Goal: Information Seeking & Learning: Learn about a topic

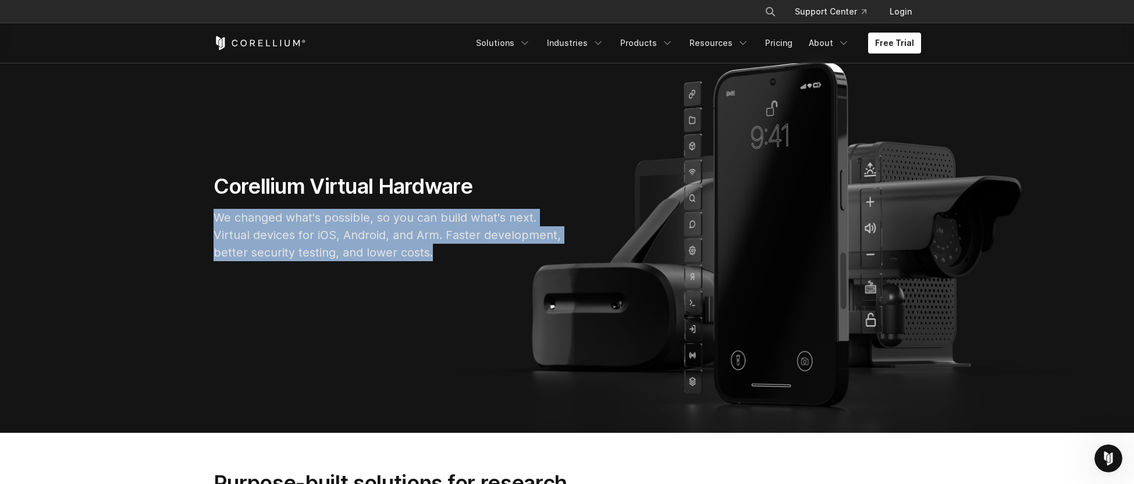
drag, startPoint x: 212, startPoint y: 215, endPoint x: 452, endPoint y: 248, distance: 242.0
click at [452, 248] on div "Corellium Virtual Hardware We changed what's possible, so you can build what's …" at bounding box center [388, 221] width 372 height 97
click at [452, 248] on p "We changed what's possible, so you can build what's next. Virtual devices for i…" at bounding box center [388, 235] width 349 height 52
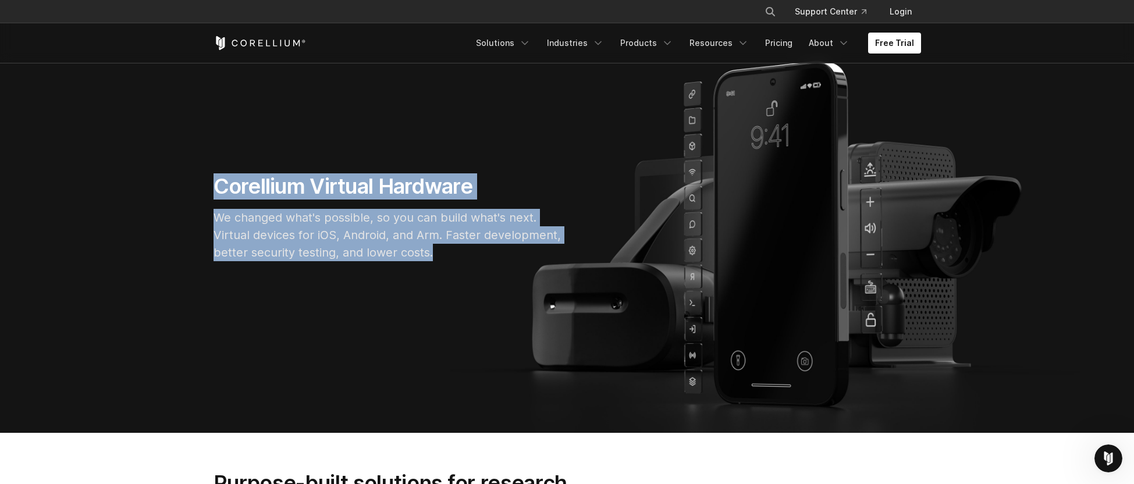
drag, startPoint x: 457, startPoint y: 250, endPoint x: 193, endPoint y: 193, distance: 270.2
click at [193, 193] on section "Corellium Virtual Hardware We changed what's possible, so you can build what's …" at bounding box center [567, 222] width 1134 height 421
click at [194, 193] on section "Corellium Virtual Hardware We changed what's possible, so you can build what's …" at bounding box center [567, 222] width 1134 height 421
drag, startPoint x: 215, startPoint y: 186, endPoint x: 453, endPoint y: 254, distance: 246.8
click at [452, 254] on div "Corellium Virtual Hardware We changed what's possible, so you can build what's …" at bounding box center [388, 221] width 372 height 97
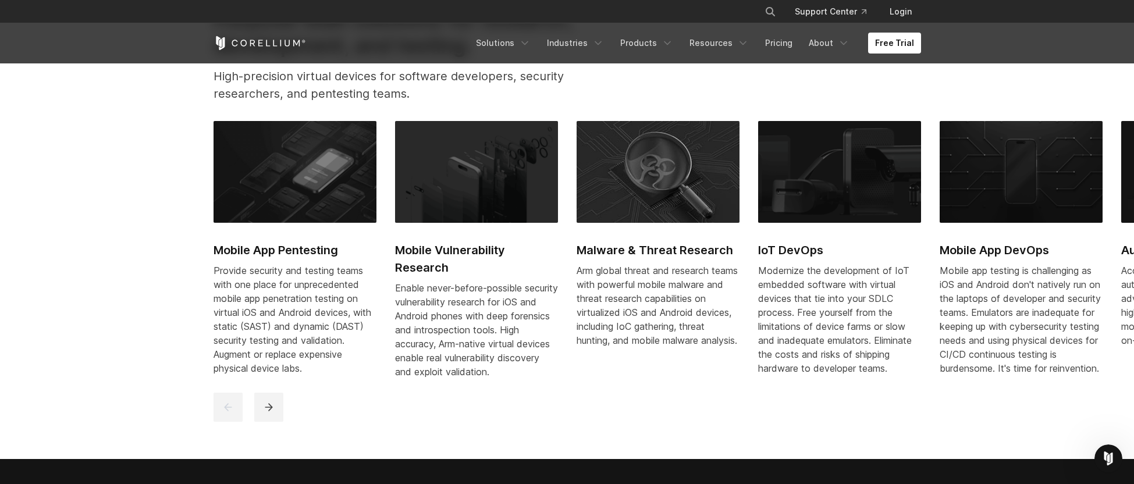
scroll to position [546, 0]
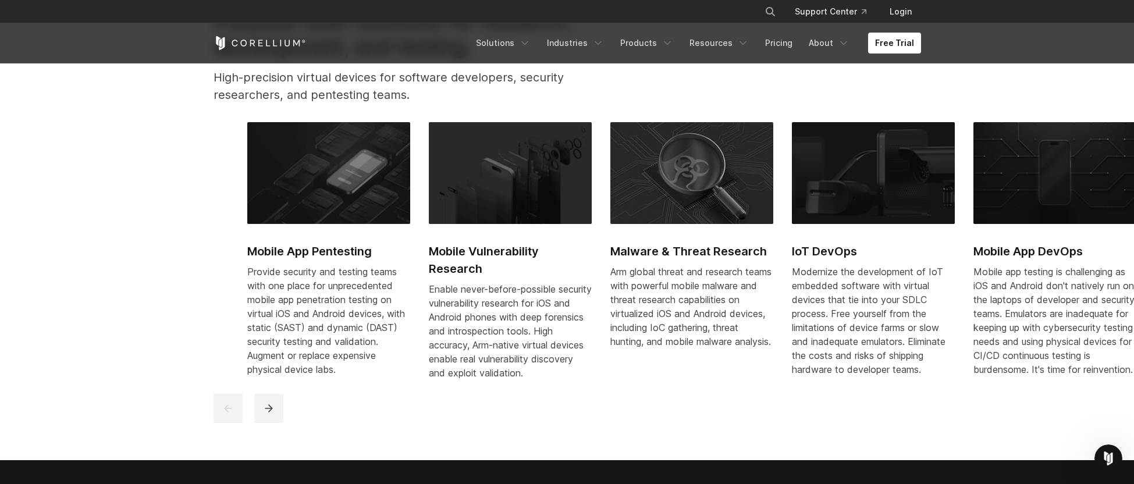
drag, startPoint x: 214, startPoint y: 269, endPoint x: 274, endPoint y: 280, distance: 61.5
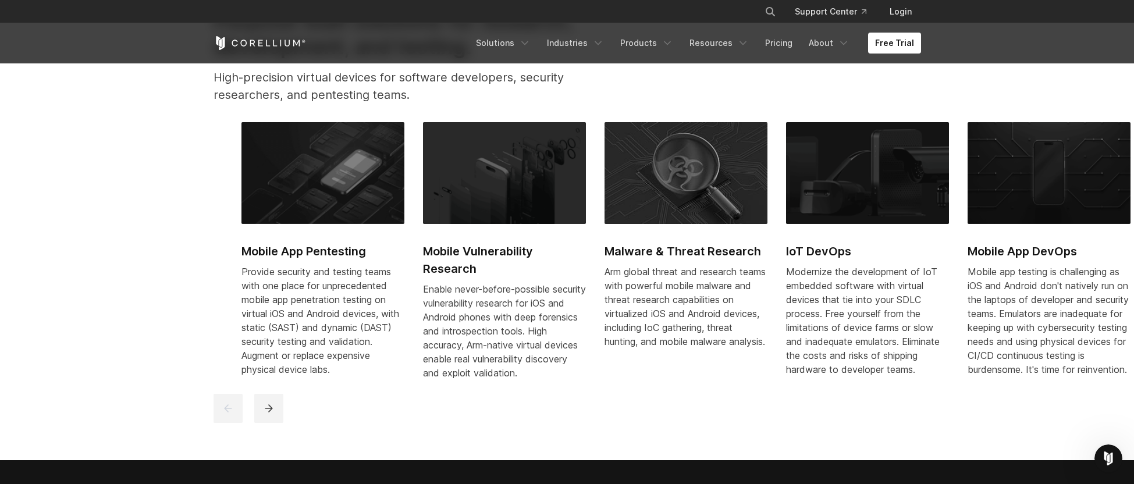
drag, startPoint x: 220, startPoint y: 268, endPoint x: 250, endPoint y: 297, distance: 41.5
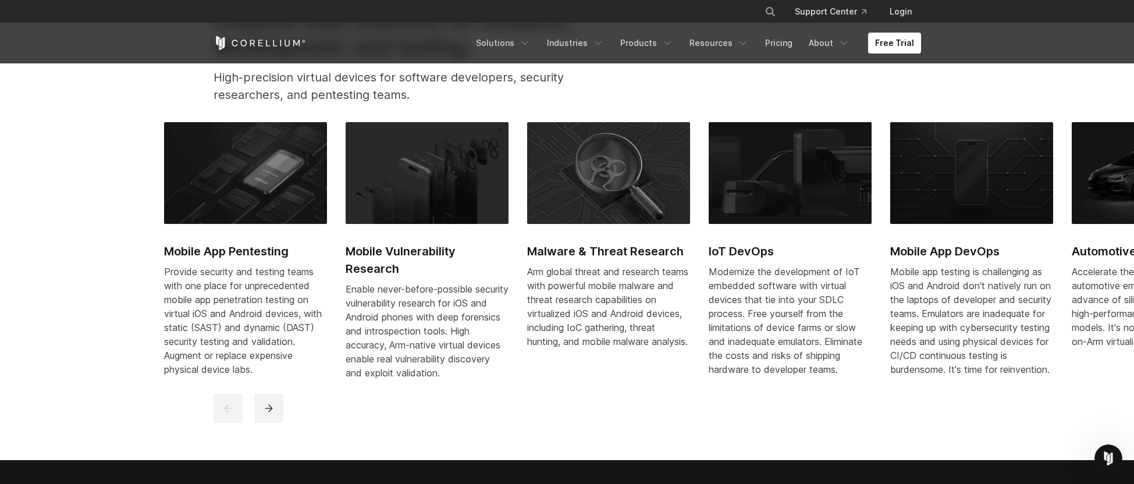
drag, startPoint x: 319, startPoint y: 369, endPoint x: 269, endPoint y: 318, distance: 70.8
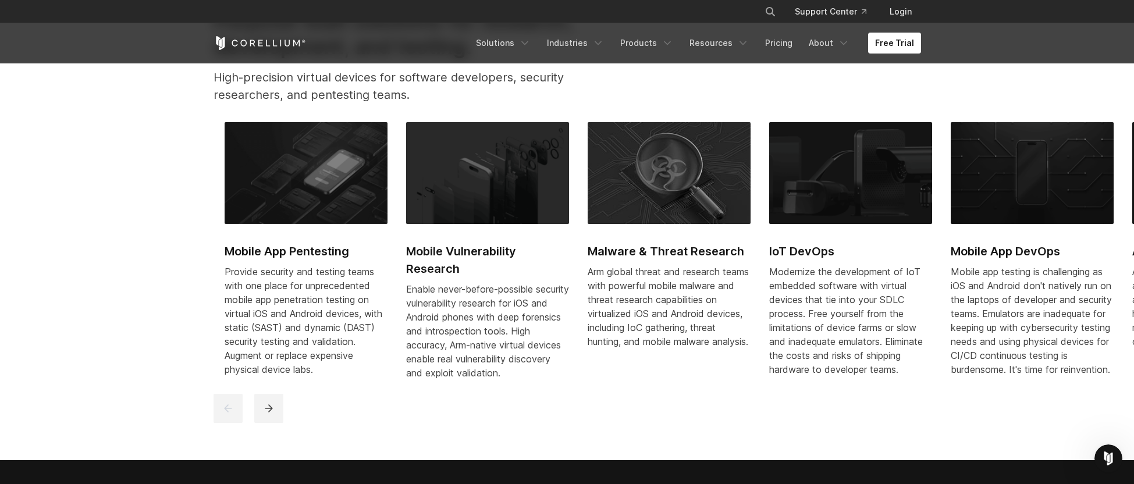
drag, startPoint x: 410, startPoint y: 250, endPoint x: 441, endPoint y: 253, distance: 31.0
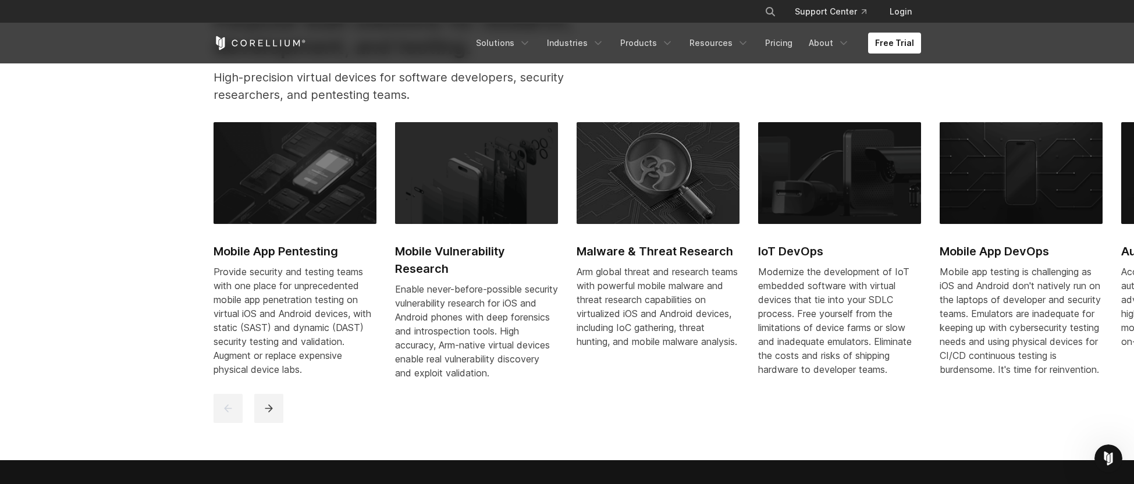
drag, startPoint x: 433, startPoint y: 255, endPoint x: 418, endPoint y: 255, distance: 15.1
drag, startPoint x: 386, startPoint y: 273, endPoint x: 424, endPoint y: 271, distance: 37.9
click at [424, 271] on div "Mobile App Pentesting Provide security and testing teams with one place for unp…" at bounding box center [849, 257] width 1271 height 271
drag, startPoint x: 758, startPoint y: 339, endPoint x: 737, endPoint y: 337, distance: 21.0
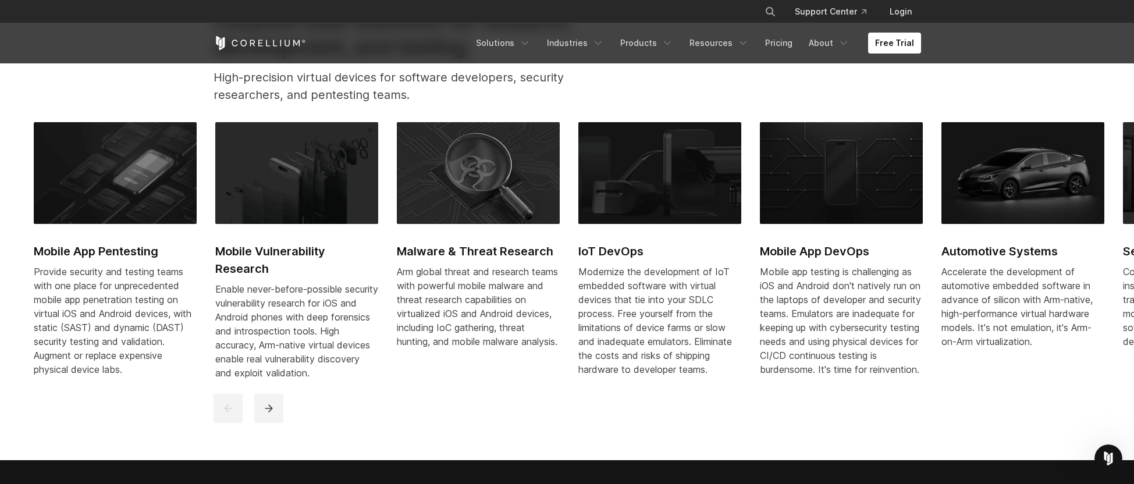
drag, startPoint x: 892, startPoint y: 310, endPoint x: 654, endPoint y: 346, distance: 241.1
click at [654, 346] on div "Mobile App Pentesting Provide security and testing teams with one place for unp…" at bounding box center [669, 257] width 1271 height 271
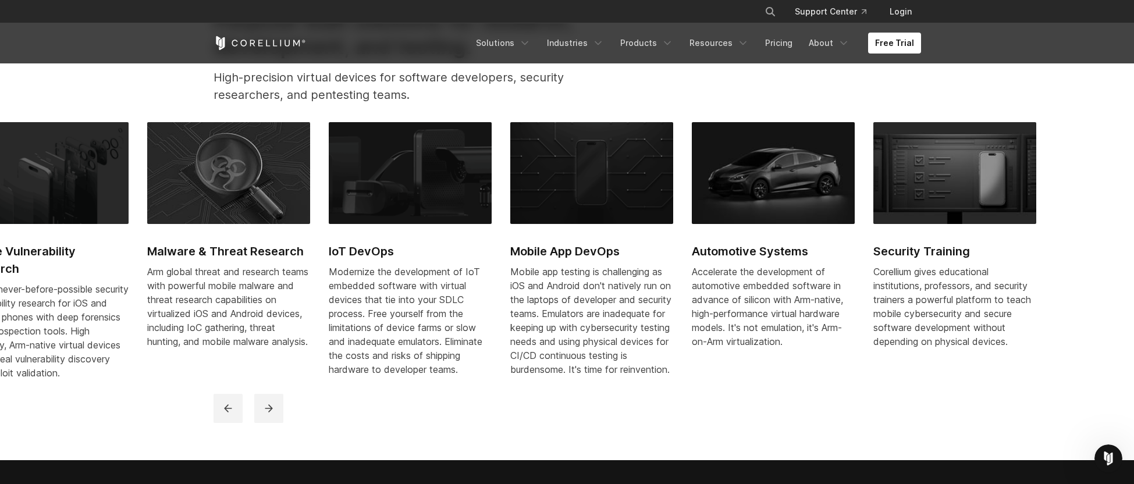
drag, startPoint x: 775, startPoint y: 303, endPoint x: 469, endPoint y: 309, distance: 306.1
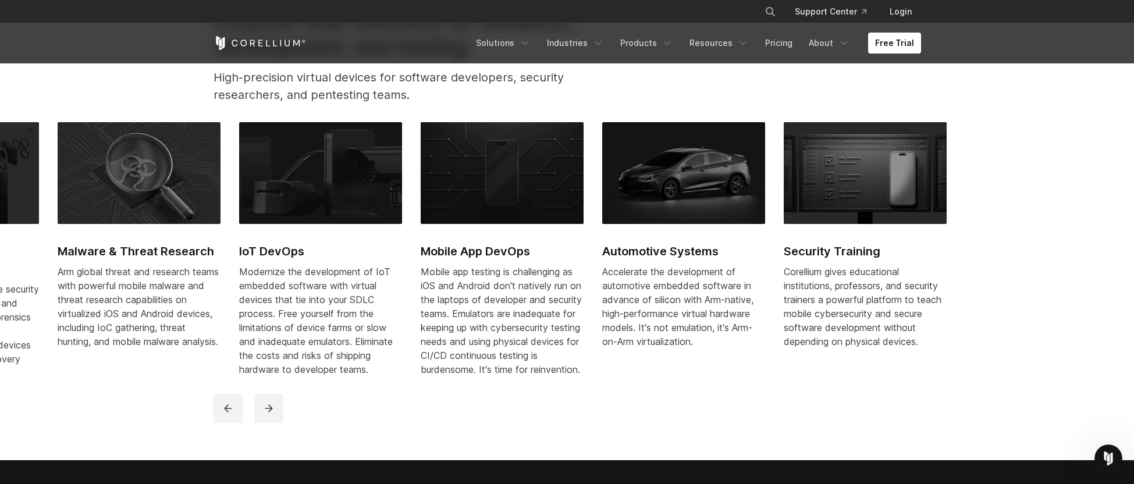
drag, startPoint x: 718, startPoint y: 292, endPoint x: 458, endPoint y: 296, distance: 260.7
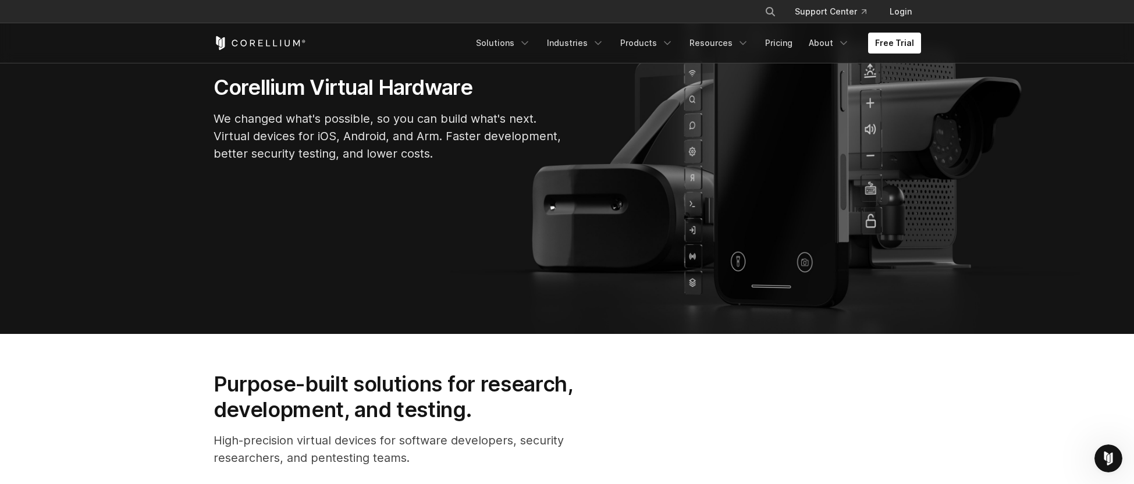
scroll to position [0, 0]
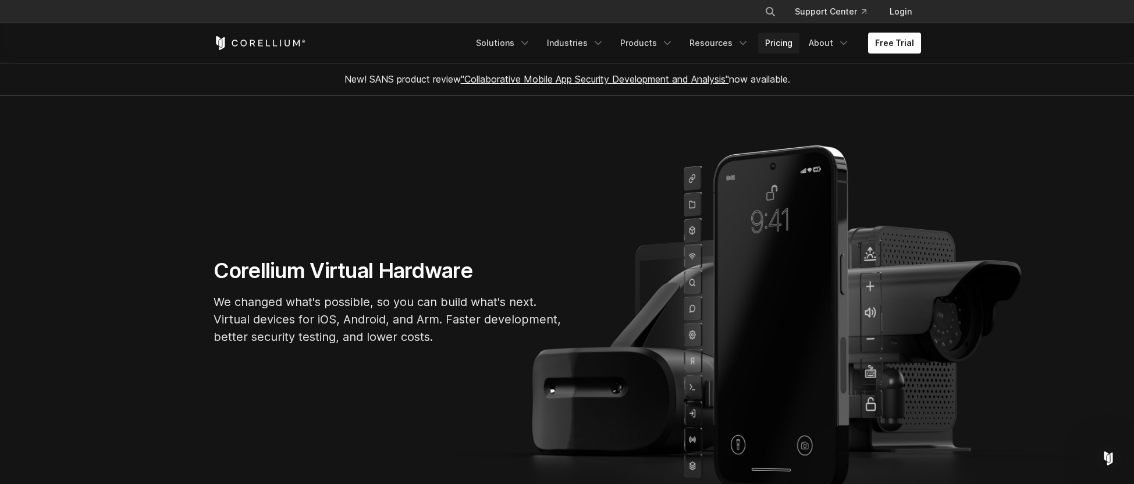
click at [789, 42] on link "Pricing" at bounding box center [778, 43] width 41 height 21
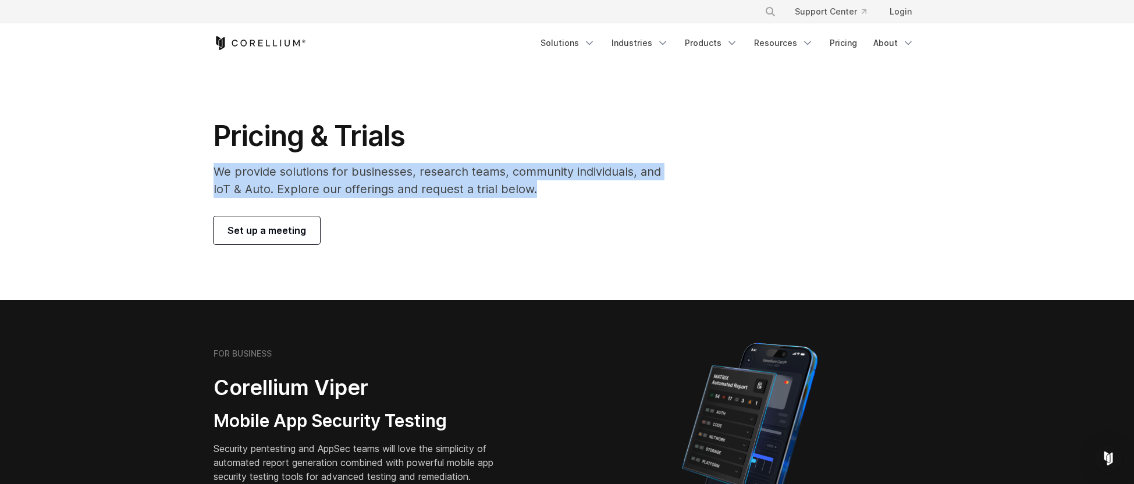
drag, startPoint x: 213, startPoint y: 167, endPoint x: 548, endPoint y: 188, distance: 335.7
click at [548, 188] on p "We provide solutions for businesses, research teams, community individuals, and…" at bounding box center [446, 180] width 464 height 35
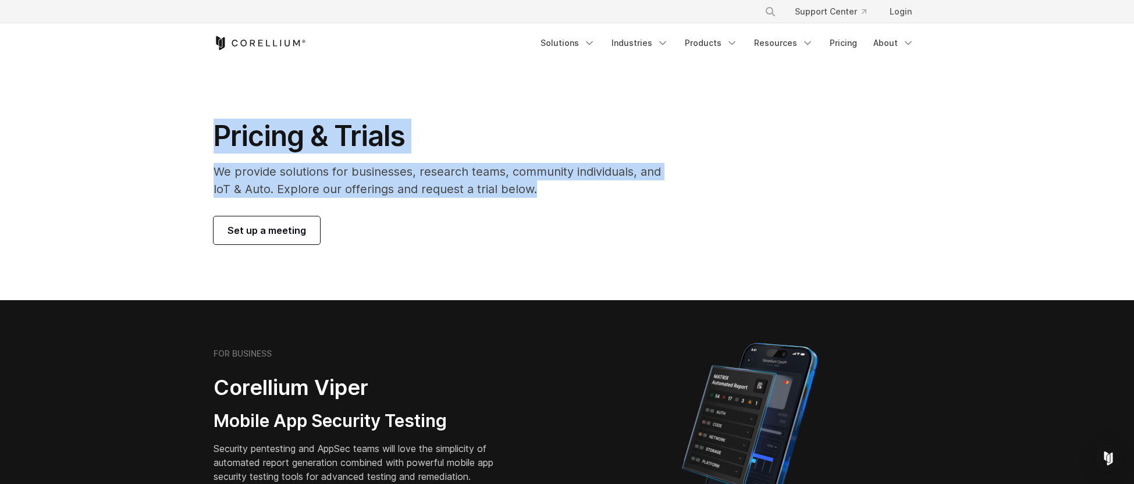
drag, startPoint x: 557, startPoint y: 188, endPoint x: 195, endPoint y: 128, distance: 367.4
click at [195, 128] on section "Pricing & Trials We provide solutions for businesses, research teams, community…" at bounding box center [567, 181] width 1134 height 237
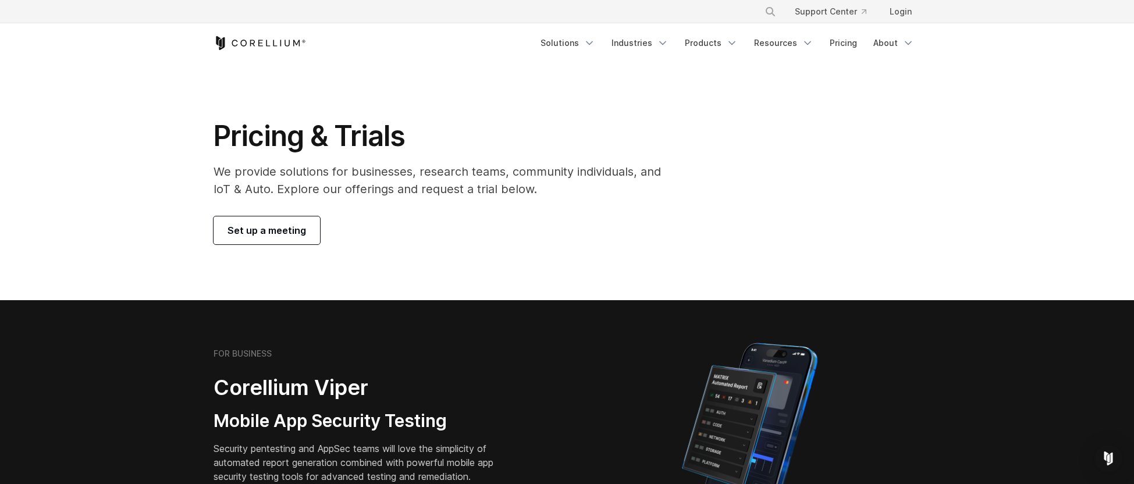
drag, startPoint x: 195, startPoint y: 119, endPoint x: 545, endPoint y: 199, distance: 359.3
click at [545, 199] on section "Pricing & Trials We provide solutions for businesses, research teams, community…" at bounding box center [567, 181] width 1134 height 237
click at [545, 199] on div "Pricing & Trials We provide solutions for businesses, research teams, community…" at bounding box center [445, 182] width 487 height 126
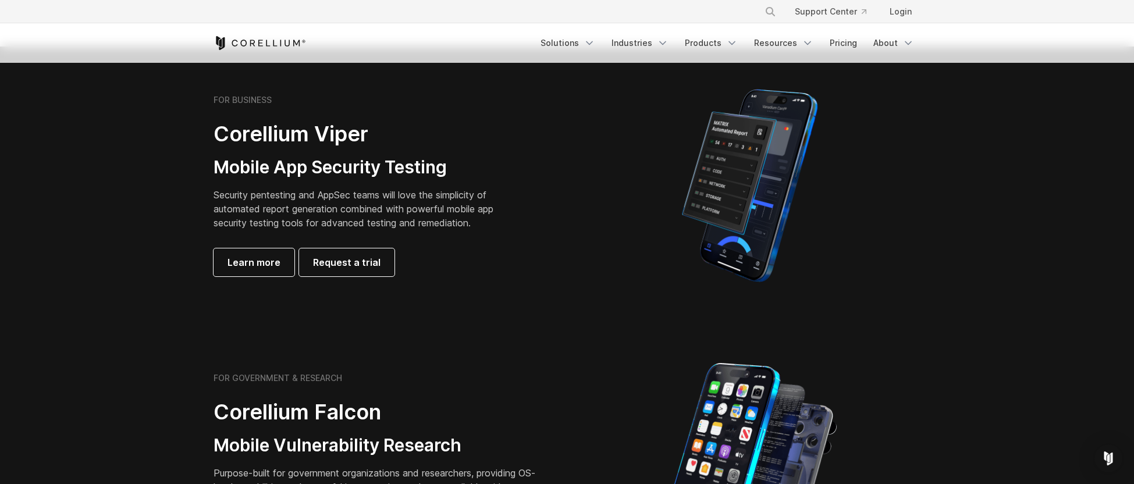
scroll to position [528, 0]
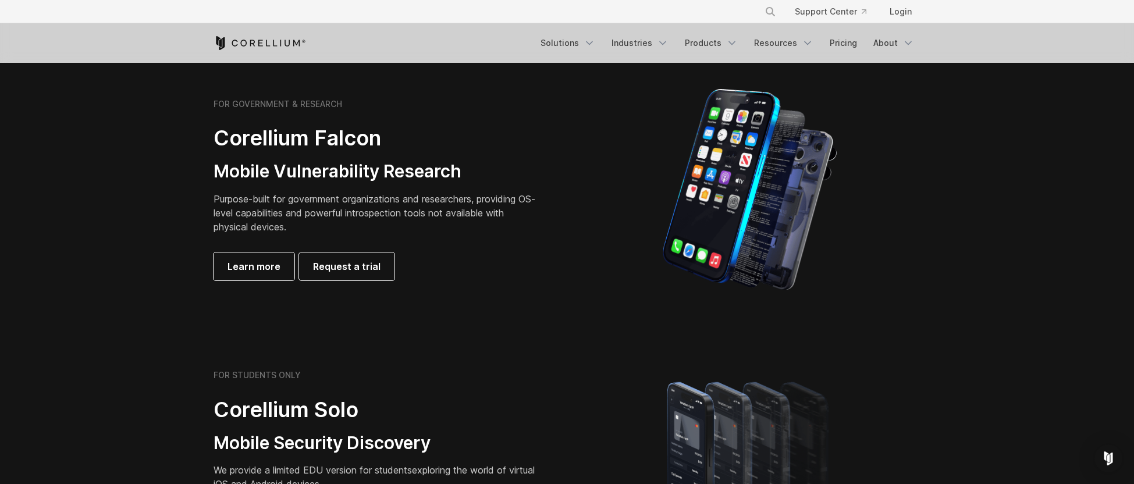
drag, startPoint x: 174, startPoint y: 120, endPoint x: 170, endPoint y: 254, distance: 134.4
click at [170, 254] on section "FOR GOVERNMENT & RESEARCH Corellium Falcon Mobile Vulnerability Research Purpos…" at bounding box center [567, 190] width 1134 height 278
drag, startPoint x: 170, startPoint y: 255, endPoint x: 173, endPoint y: 123, distance: 131.5
click at [173, 123] on section "FOR GOVERNMENT & RESEARCH Corellium Falcon Mobile Vulnerability Research Purpos…" at bounding box center [567, 190] width 1134 height 278
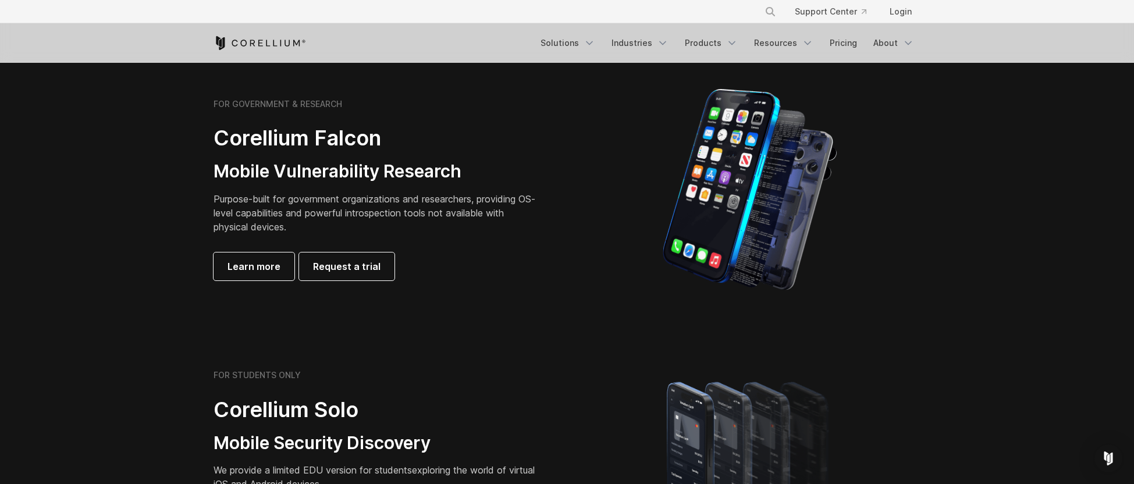
click at [175, 133] on section "FOR GOVERNMENT & RESEARCH Corellium Falcon Mobile Vulnerability Research Purpos…" at bounding box center [567, 190] width 1134 height 278
drag, startPoint x: 179, startPoint y: 120, endPoint x: 156, endPoint y: 256, distance: 137.5
click at [156, 256] on section "FOR GOVERNMENT & RESEARCH Corellium Falcon Mobile Vulnerability Research Purpos…" at bounding box center [567, 190] width 1134 height 278
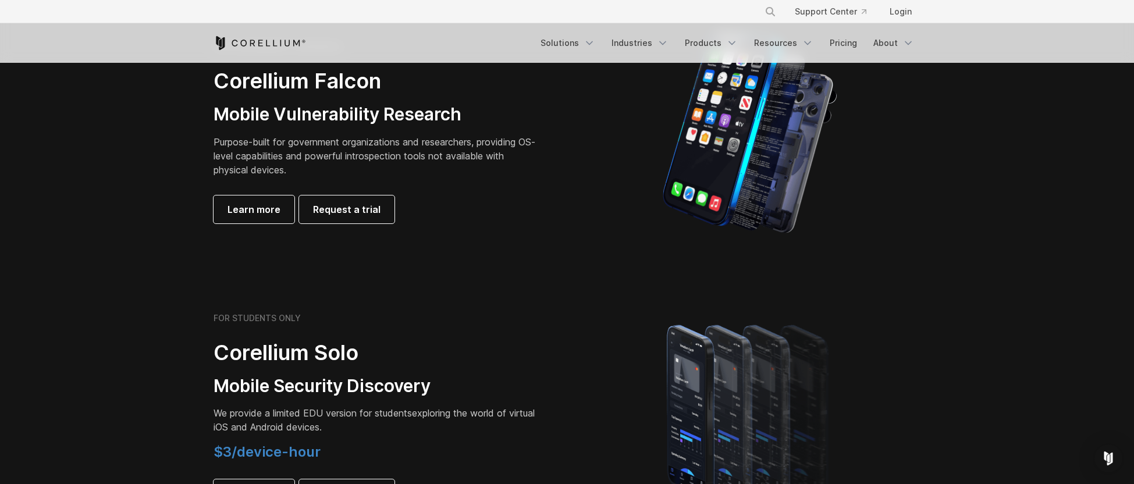
scroll to position [657, 0]
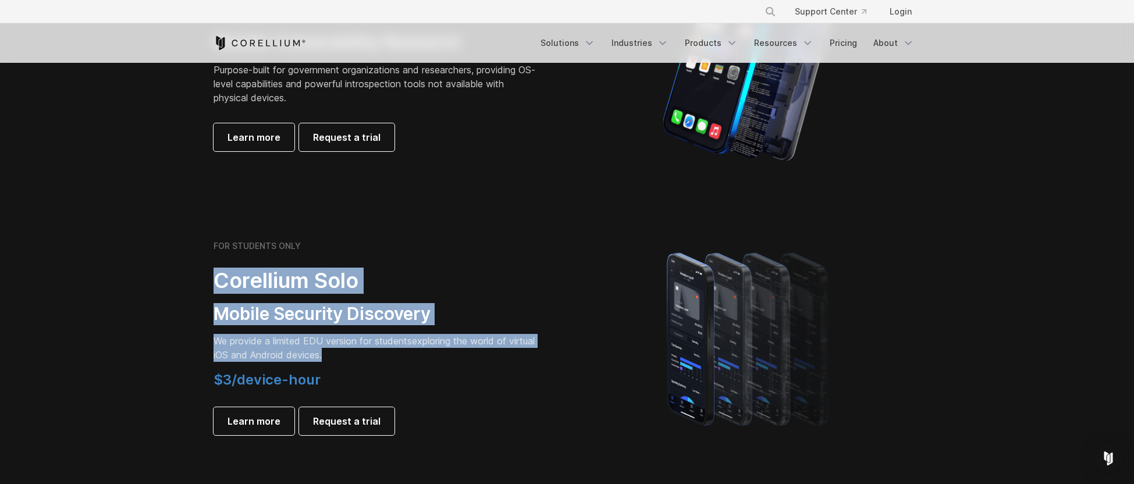
drag, startPoint x: 386, startPoint y: 353, endPoint x: 201, endPoint y: 271, distance: 202.1
click at [201, 271] on section "FOR STUDENTS ONLY Corellium Solo Mobile Security Discovery We provide a limited…" at bounding box center [567, 338] width 1134 height 278
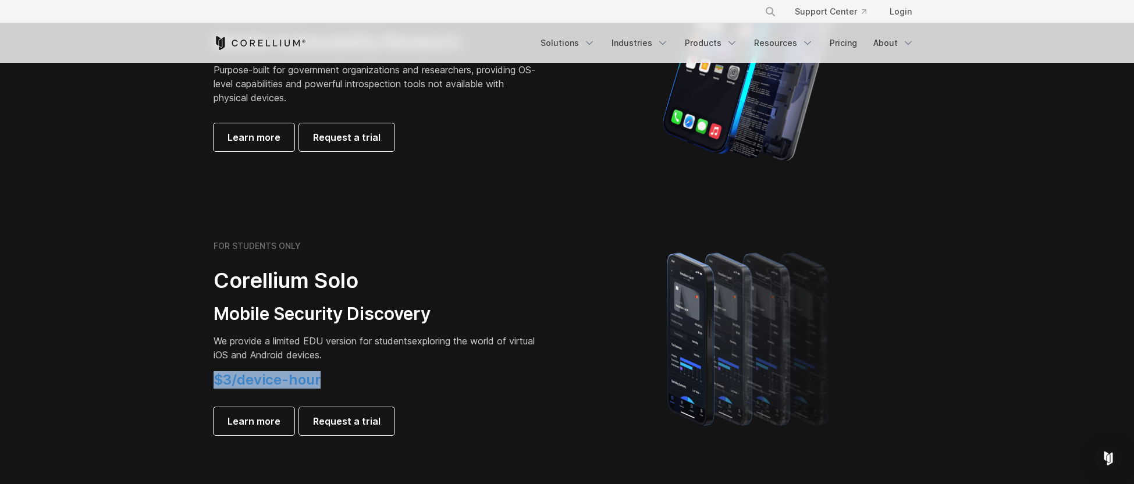
drag, startPoint x: 335, startPoint y: 380, endPoint x: 204, endPoint y: 384, distance: 130.4
click at [204, 384] on div "FOR STUDENTS ONLY Corellium Solo Mobile Security Discovery We provide a limited…" at bounding box center [384, 338] width 365 height 194
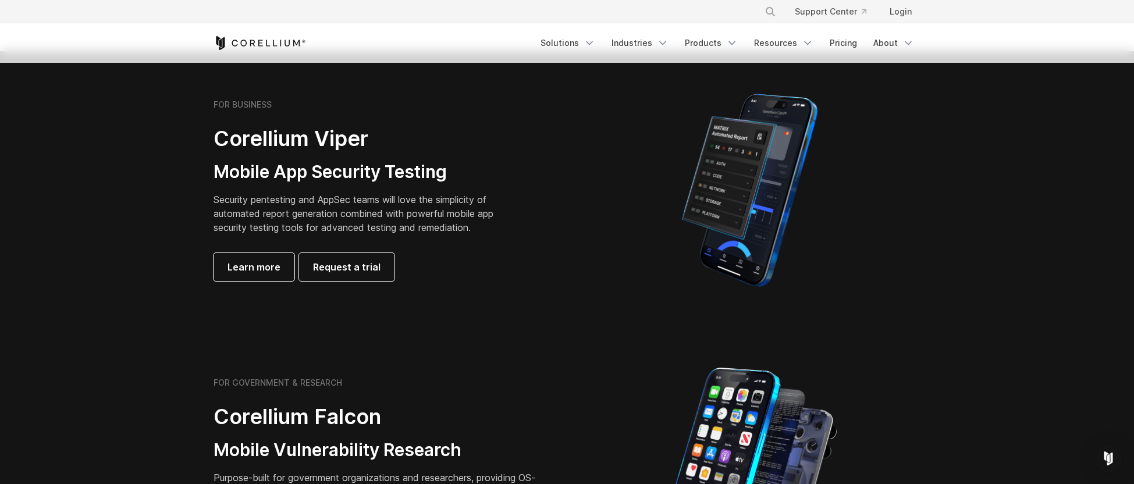
scroll to position [341, 0]
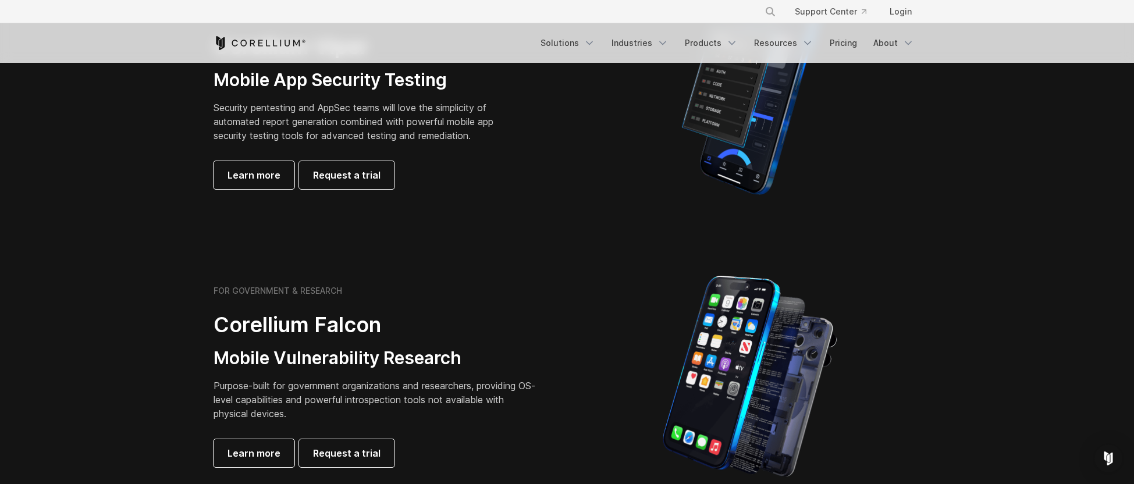
drag, startPoint x: 442, startPoint y: 414, endPoint x: 385, endPoint y: 297, distance: 130.9
click at [387, 303] on div "FOR GOVERNMENT & RESEARCH Corellium Falcon Mobile Vulnerability Research Purpos…" at bounding box center [377, 377] width 326 height 182
click at [372, 369] on div "FOR GOVERNMENT & RESEARCH Corellium Falcon Mobile Vulnerability Research Purpos…" at bounding box center [377, 377] width 326 height 182
